Goal: Task Accomplishment & Management: Use online tool/utility

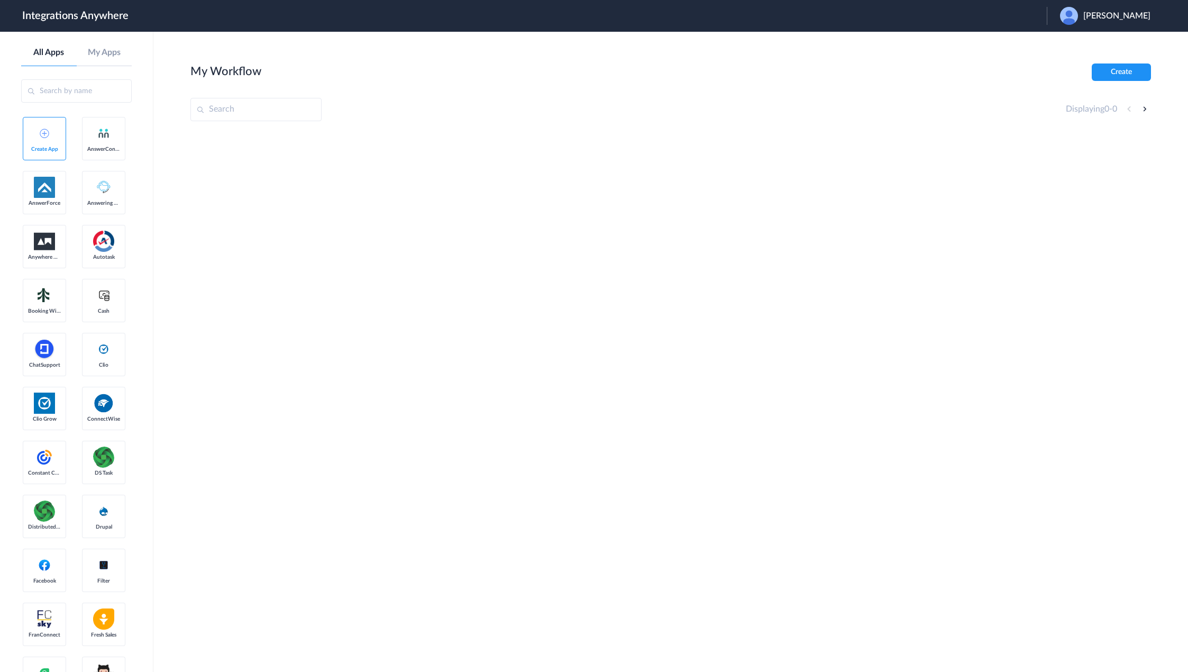
click at [1117, 17] on span "[PERSON_NAME]" at bounding box center [1116, 16] width 67 height 10
click at [1077, 41] on link "Logout" at bounding box center [1066, 42] width 22 height 7
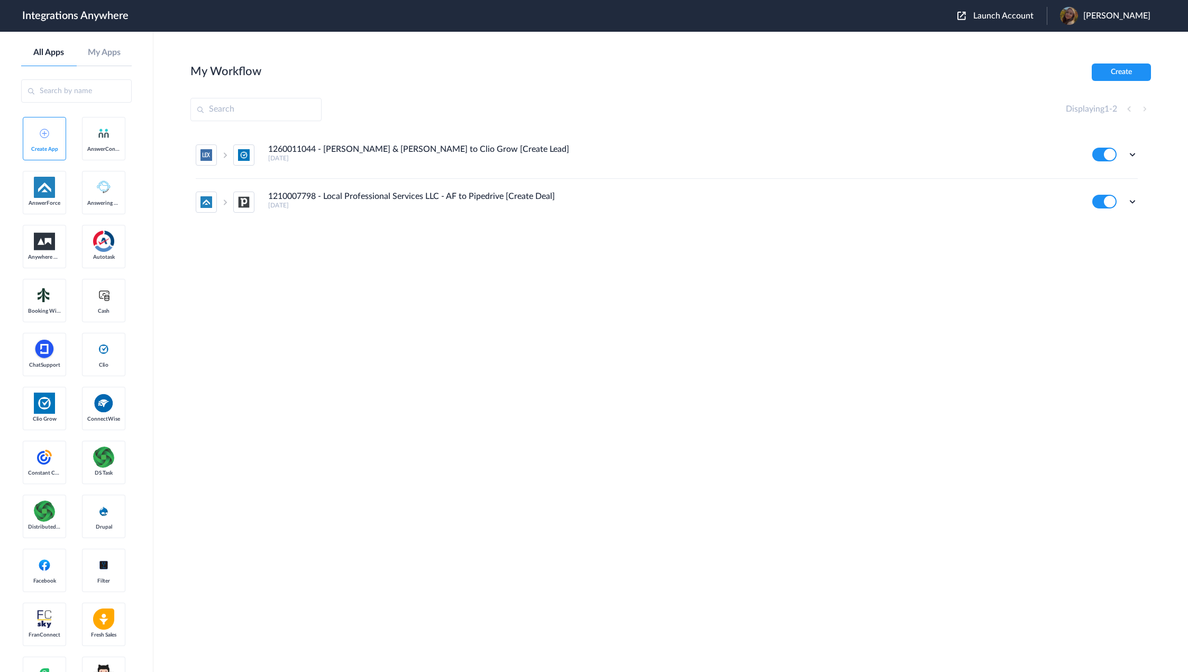
click at [1017, 17] on span "Launch Account" at bounding box center [1003, 16] width 60 height 8
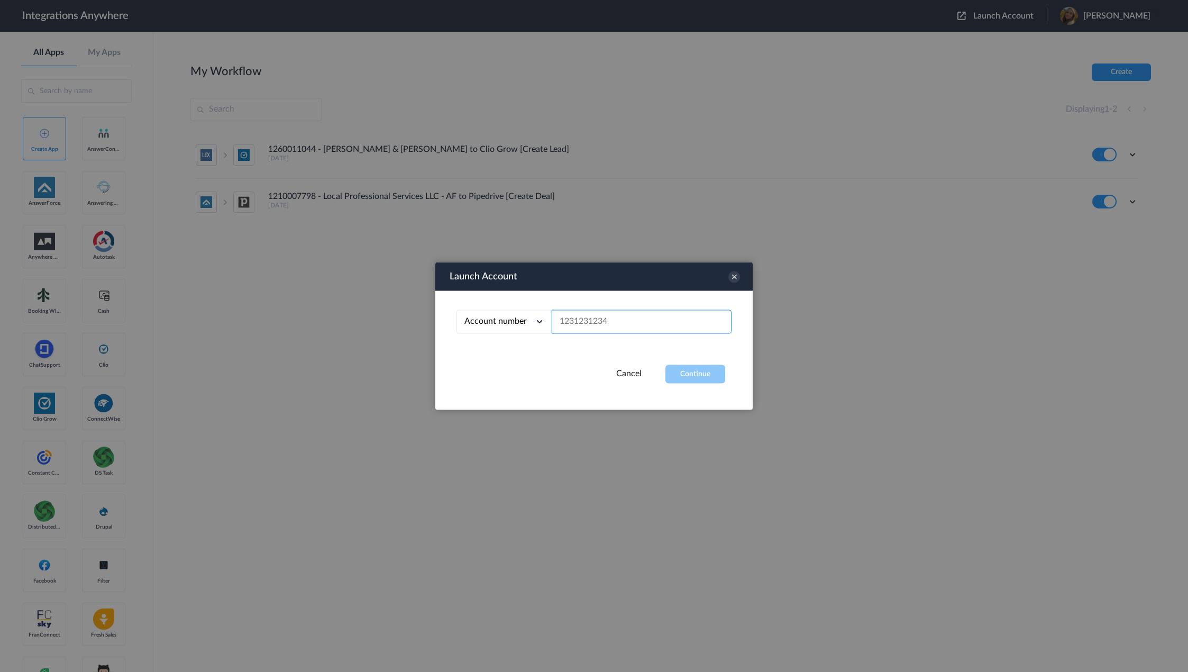
click at [646, 324] on input "text" at bounding box center [642, 322] width 180 height 24
paste input "7043269705"
type input "7043269705"
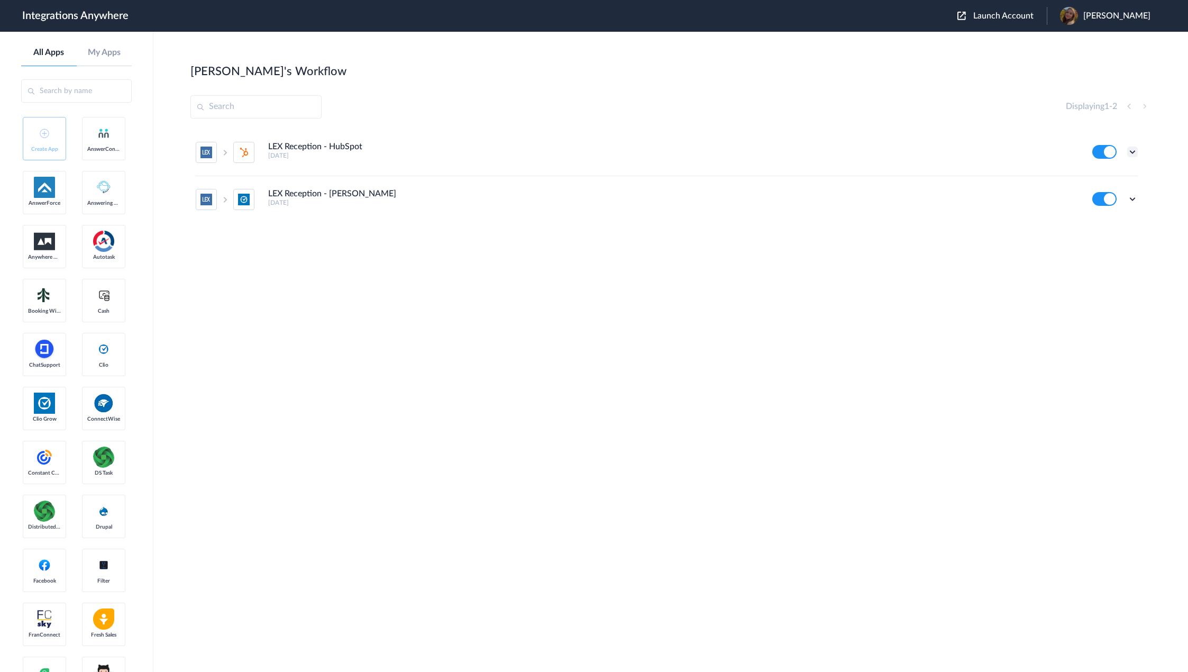
click at [1130, 152] on icon at bounding box center [1132, 152] width 11 height 11
click at [1109, 177] on li "Edit" at bounding box center [1103, 177] width 69 height 20
click at [1137, 199] on icon at bounding box center [1132, 199] width 11 height 11
click at [1115, 228] on li "Edit" at bounding box center [1103, 224] width 69 height 20
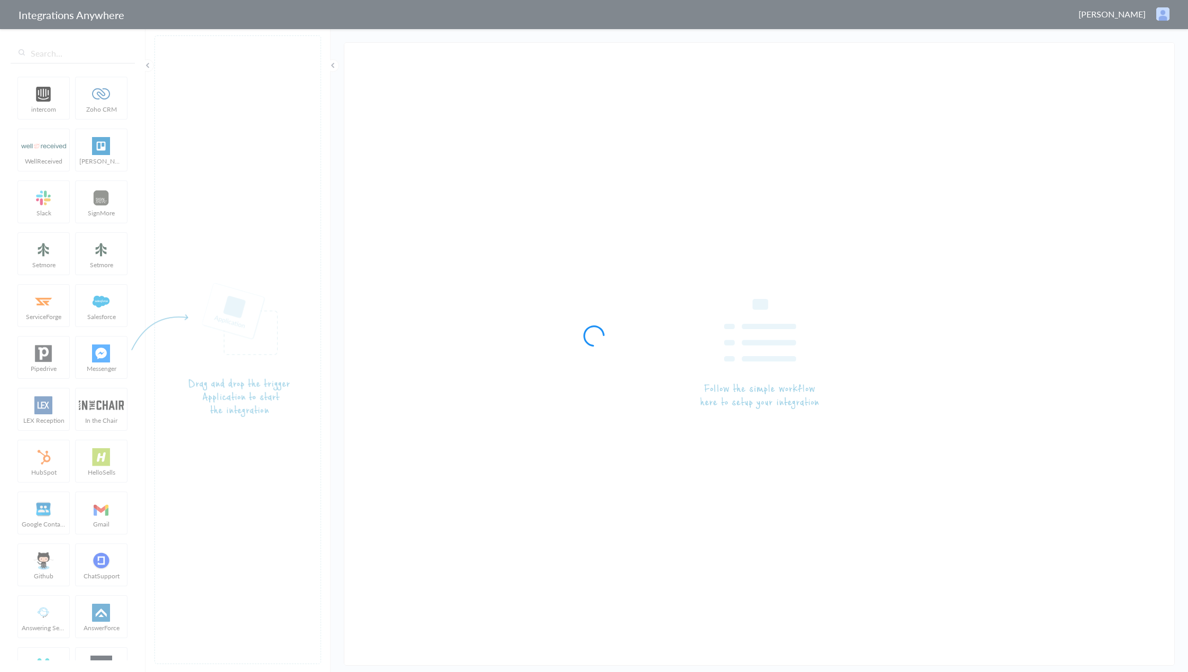
type input "LEX Reception - HubSpot"
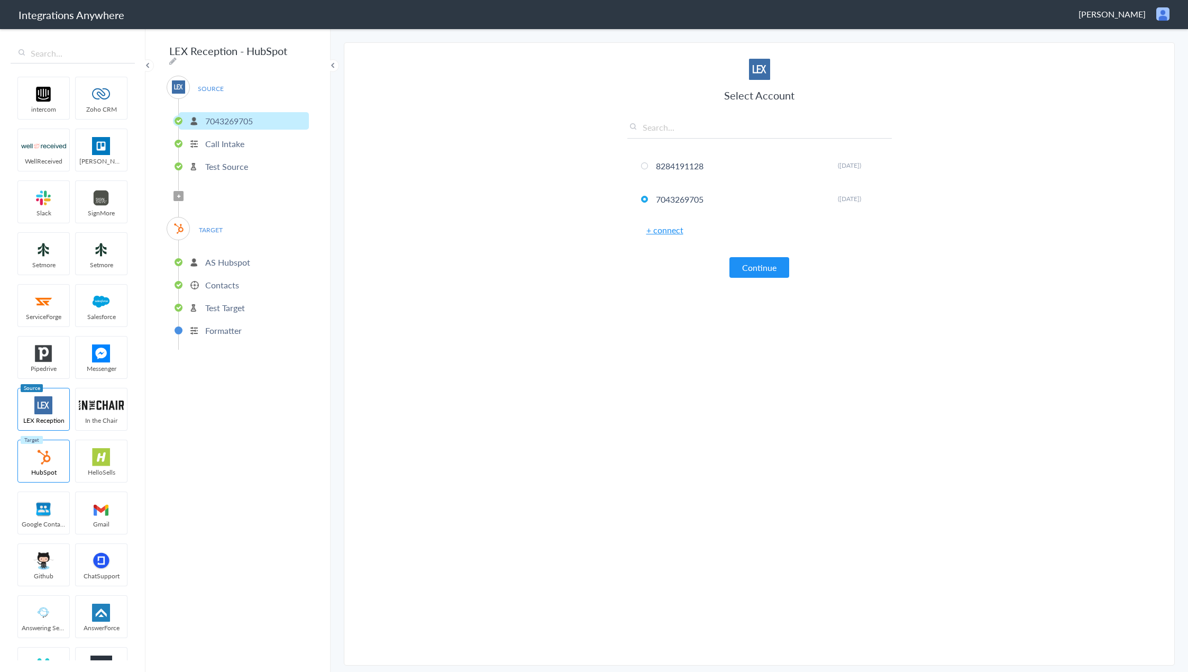
click at [230, 324] on p "Formatter" at bounding box center [223, 330] width 36 height 12
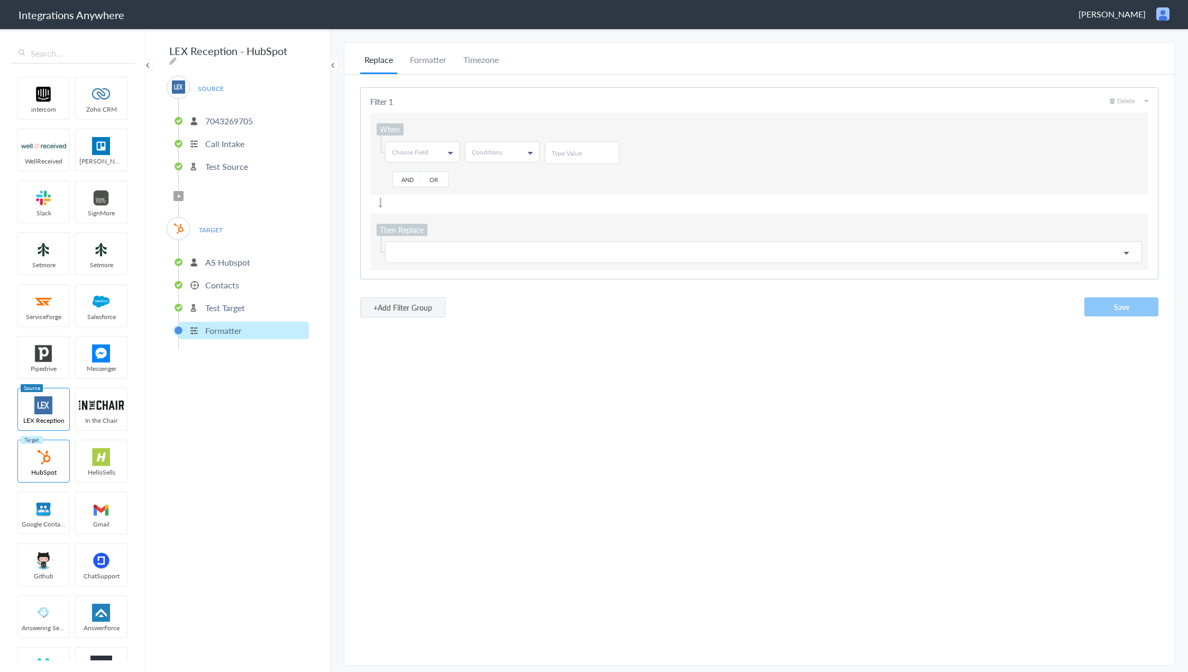
click at [228, 289] on li "Contacts" at bounding box center [244, 284] width 130 height 17
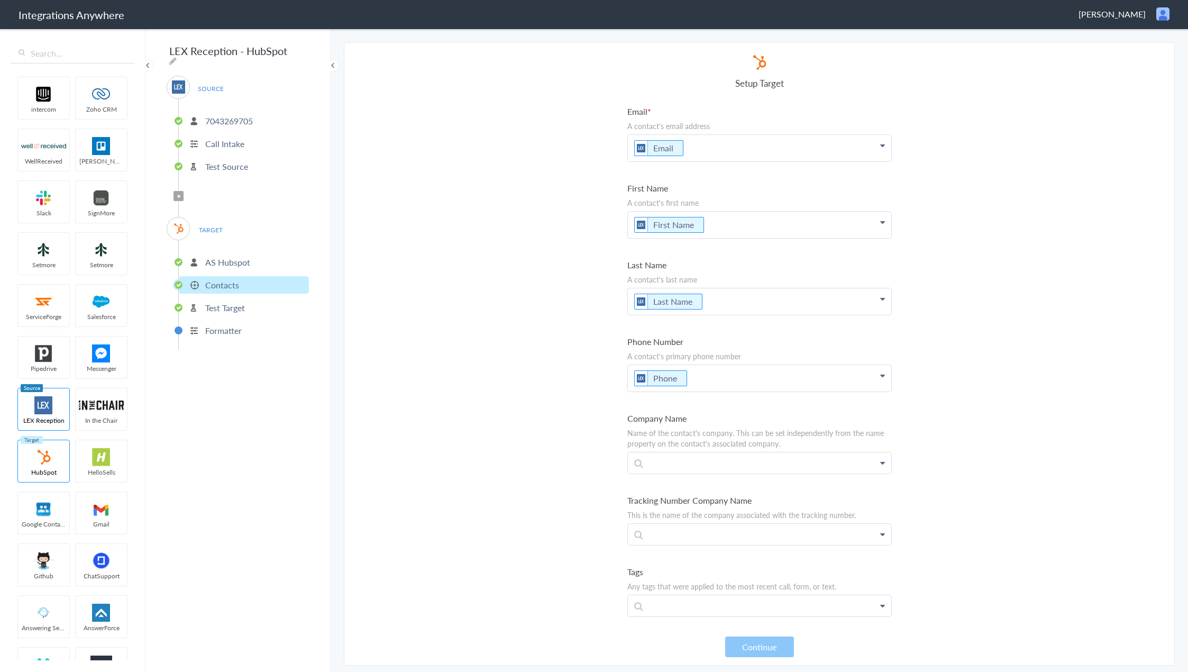
click at [231, 301] on p "Test Target" at bounding box center [225, 307] width 40 height 12
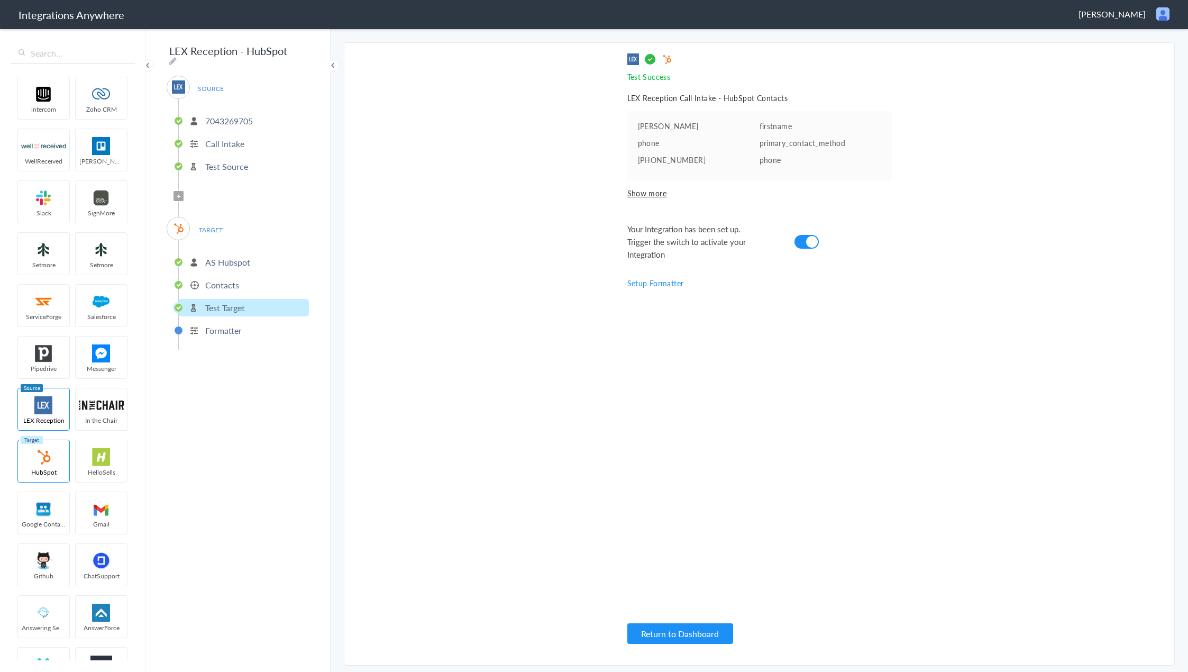
click at [222, 117] on p "7043269705" at bounding box center [229, 121] width 48 height 12
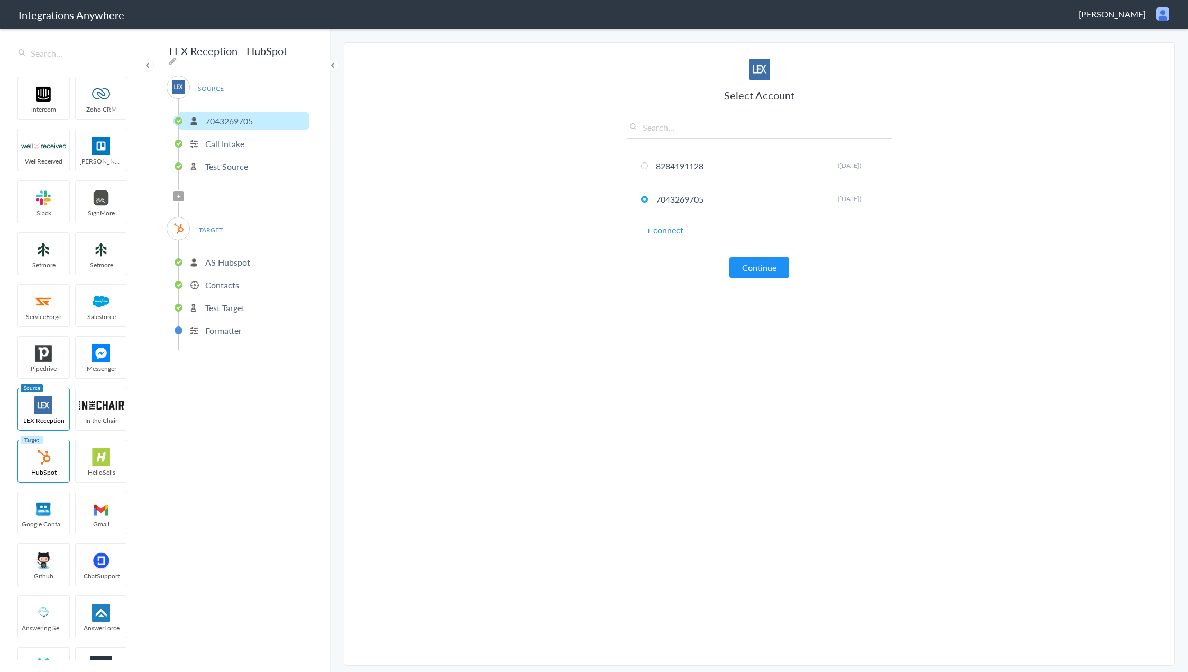
click at [225, 144] on p "Call Intake" at bounding box center [224, 144] width 39 height 12
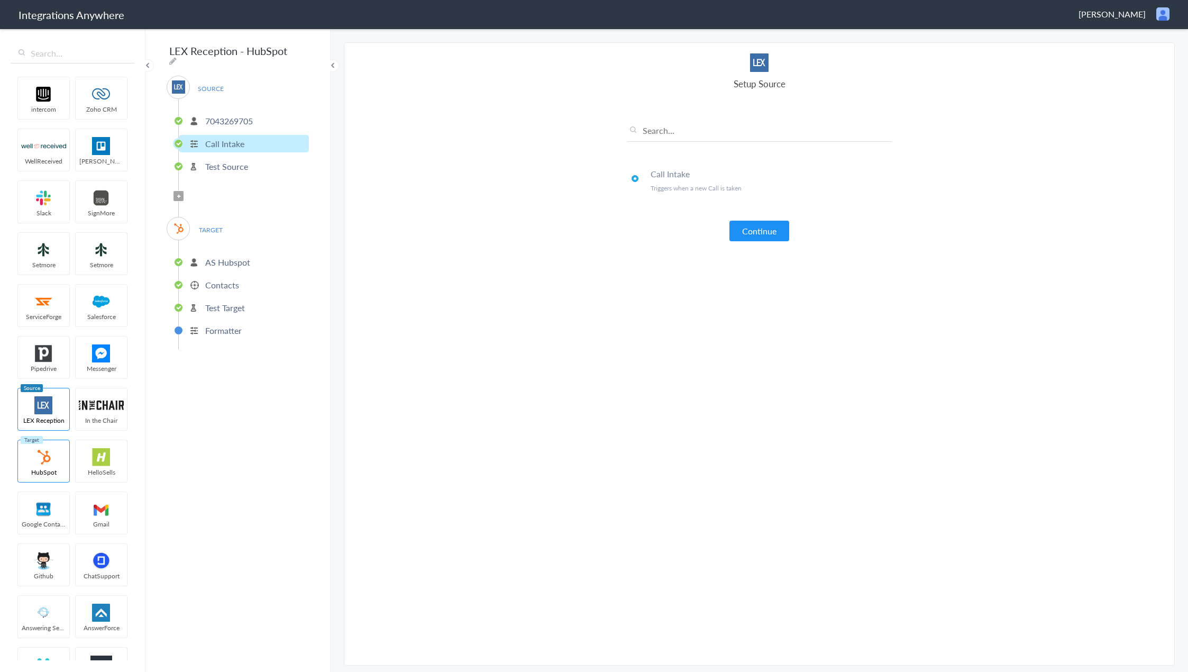
click at [237, 168] on li "Test Source" at bounding box center [244, 166] width 130 height 17
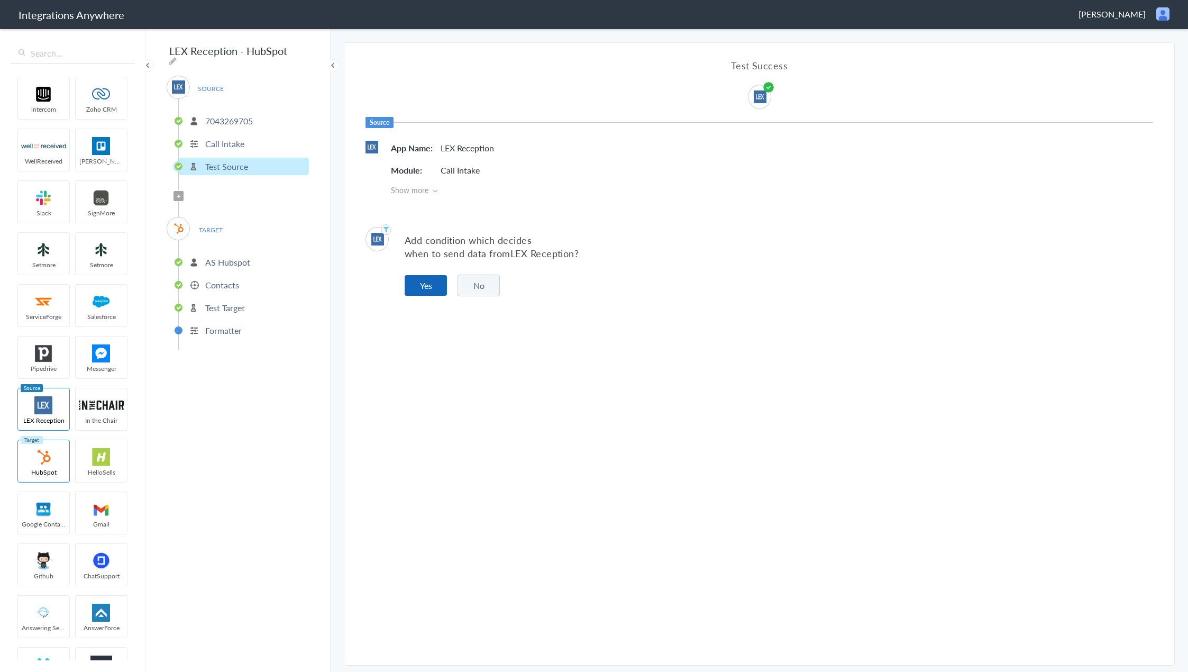
click at [435, 282] on button "Yes" at bounding box center [426, 285] width 42 height 21
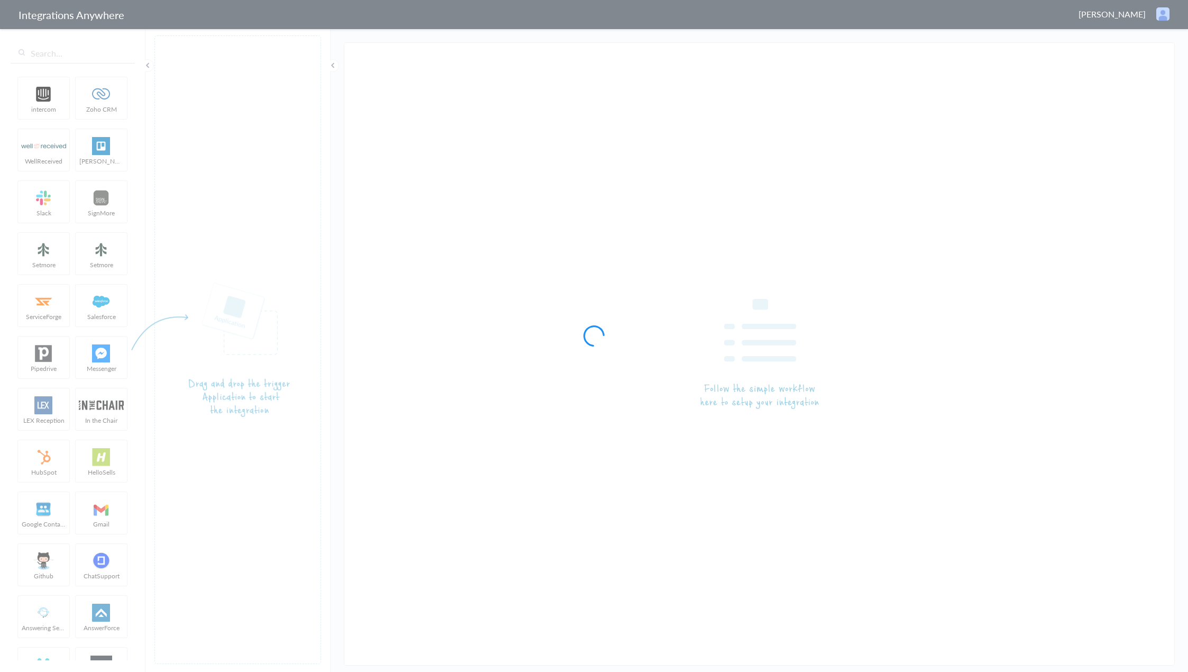
type input "LEX Reception - [PERSON_NAME]"
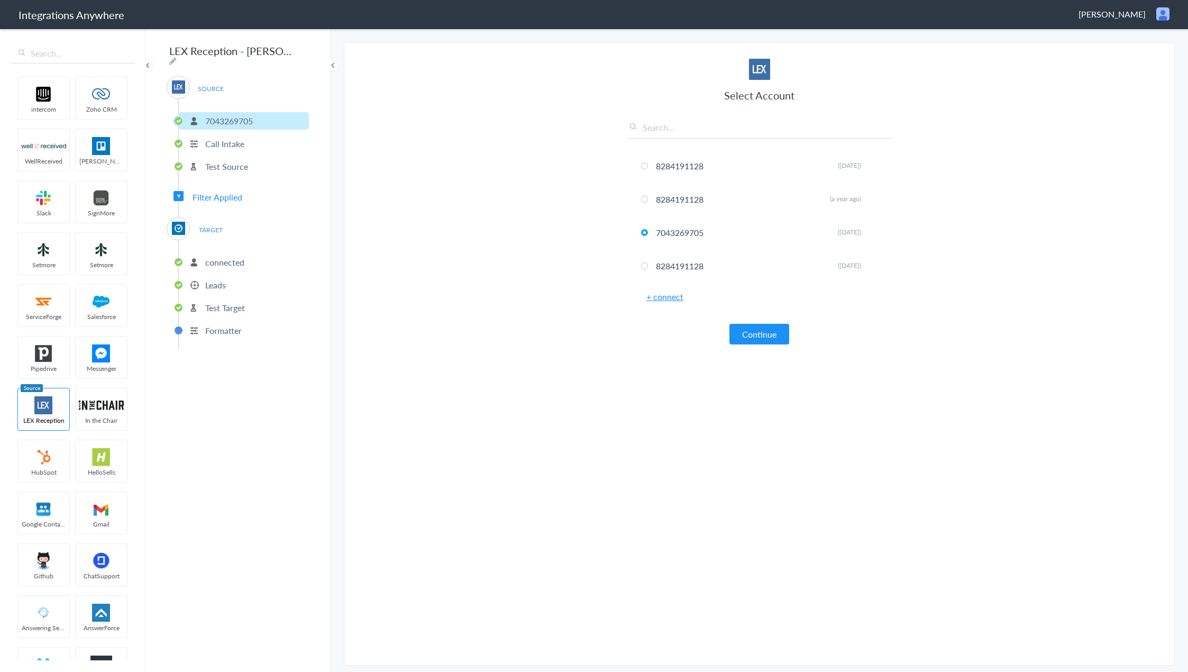
click at [234, 143] on p "Call Intake" at bounding box center [224, 144] width 39 height 12
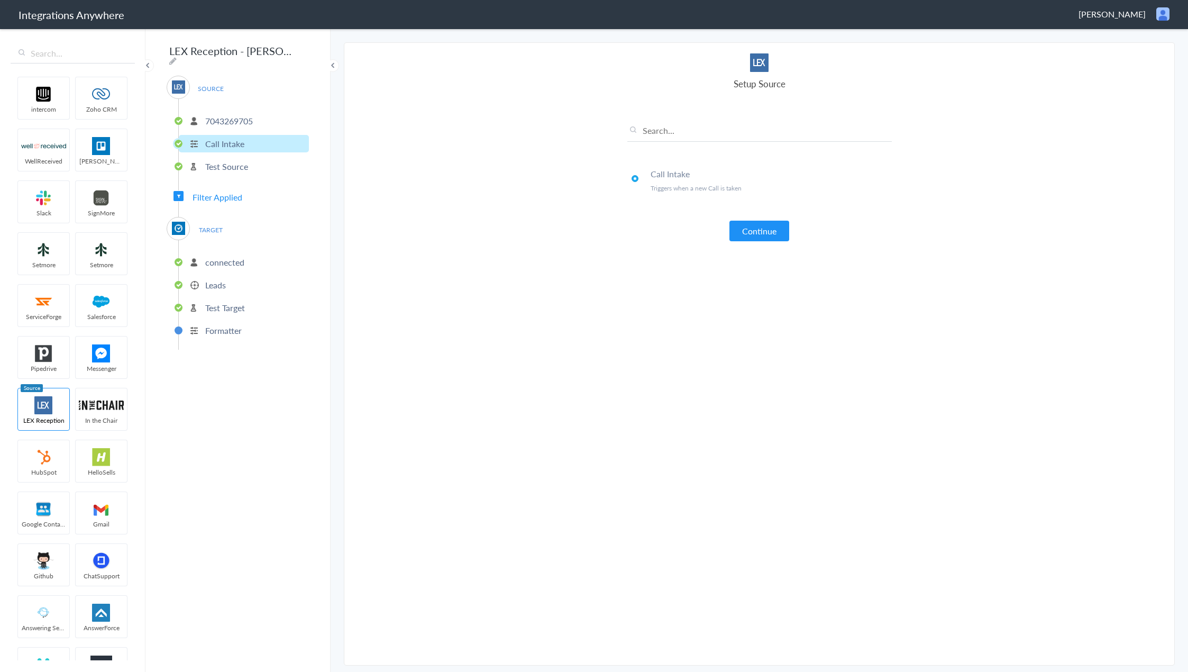
click at [232, 165] on p "Test Source" at bounding box center [226, 166] width 43 height 12
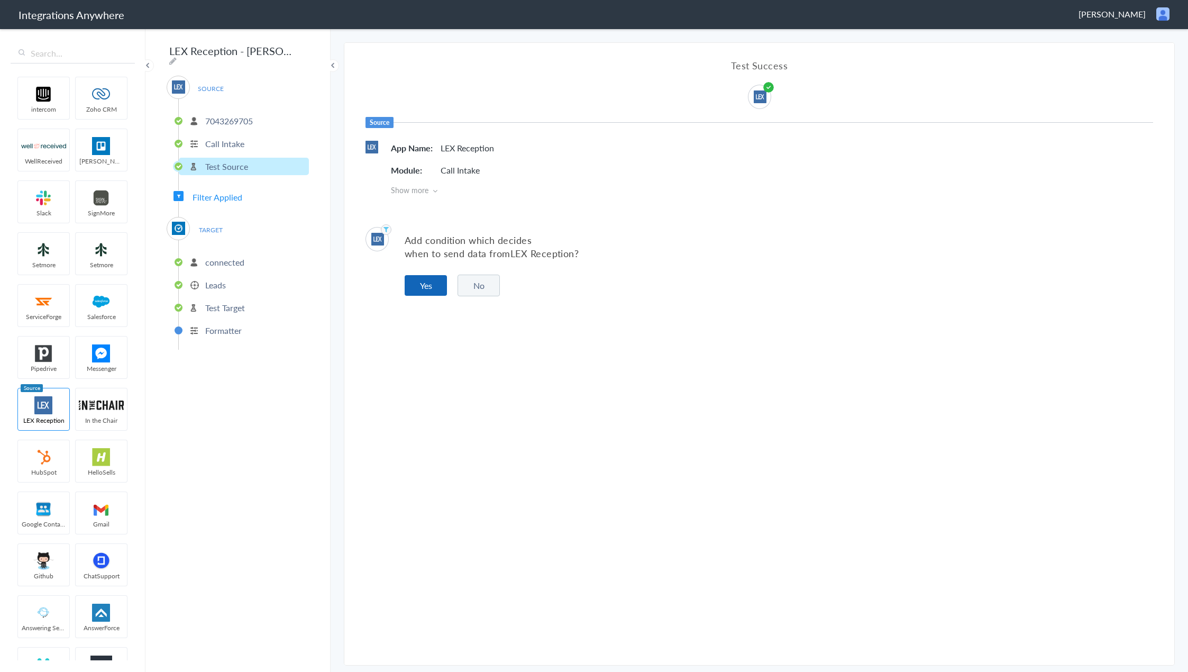
click at [434, 284] on button "Yes" at bounding box center [426, 285] width 42 height 21
